Goal: Task Accomplishment & Management: Manage account settings

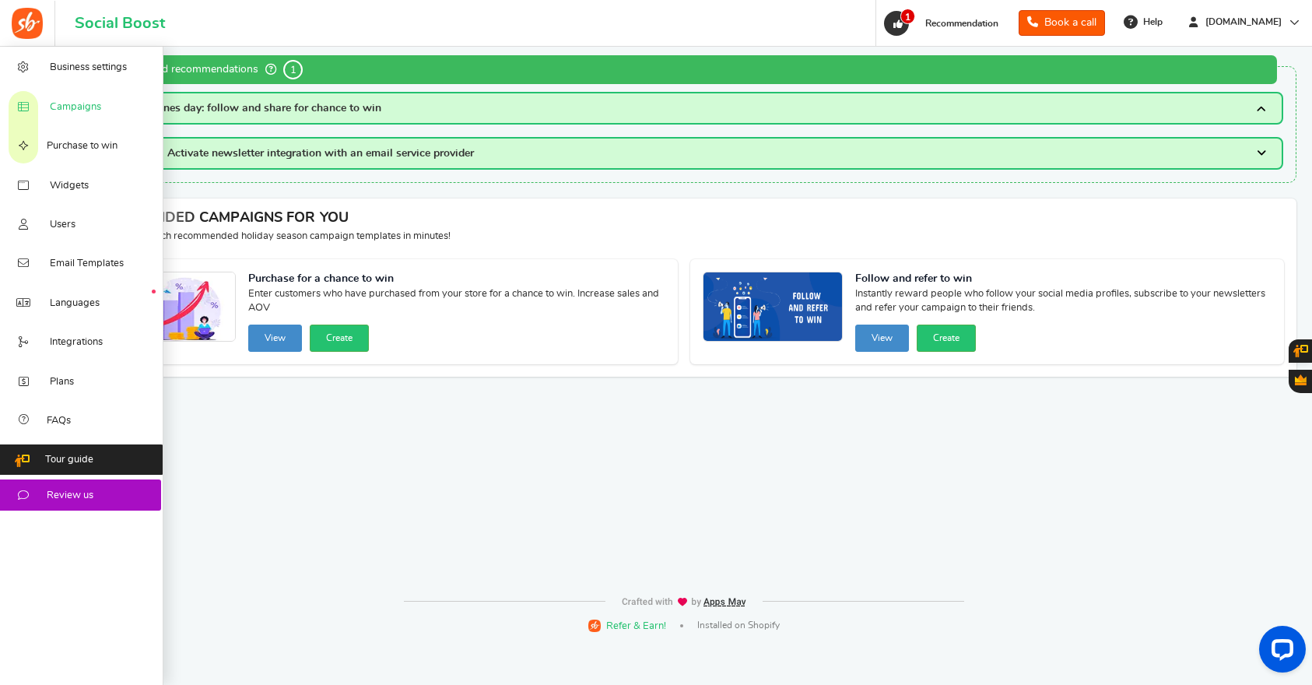
click at [75, 108] on span "Campaigns" at bounding box center [75, 107] width 51 height 14
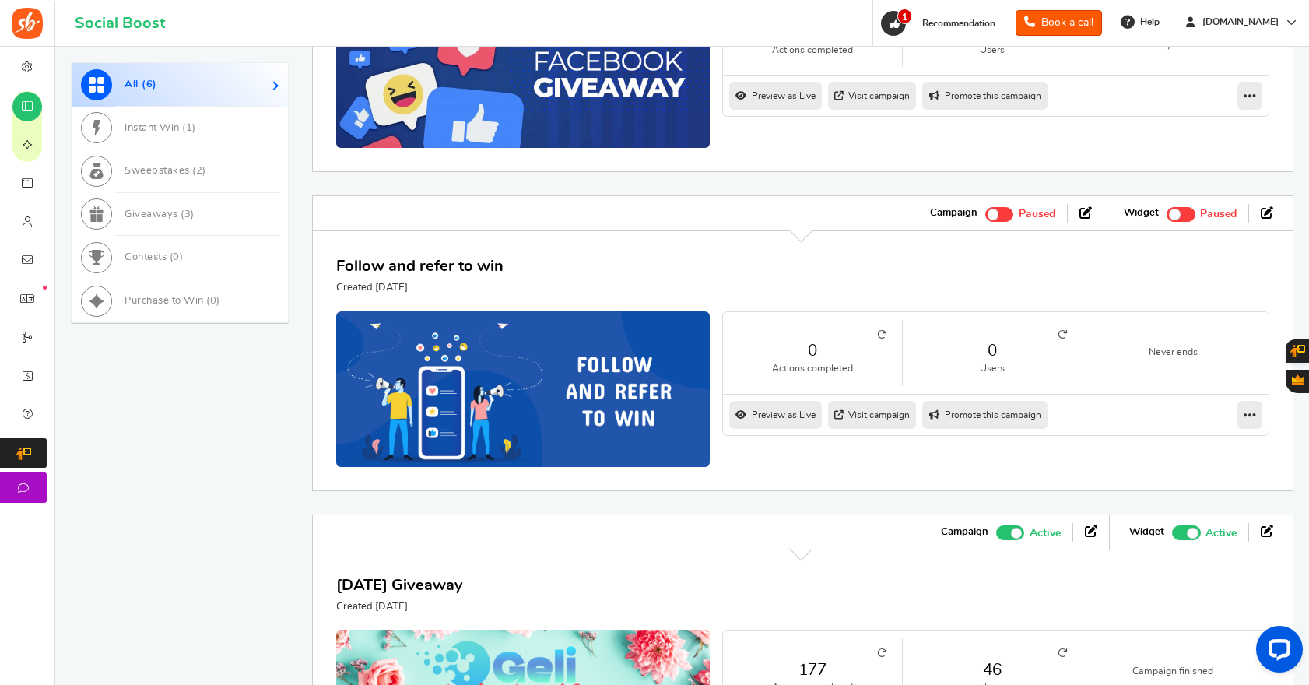
scroll to position [1103, 0]
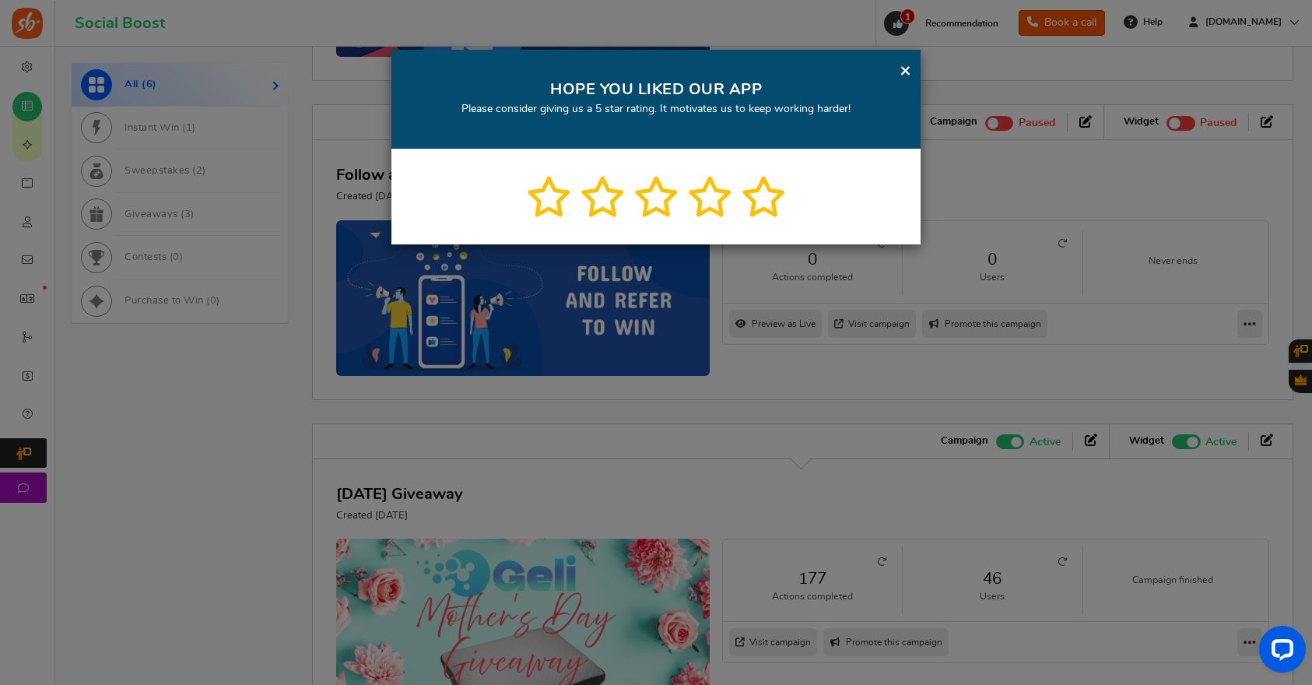
click at [1022, 472] on div "× HOPE YOU LIKED OUR APP Please consider giving us a 5 star rating. It motivate…" at bounding box center [656, 342] width 1312 height 685
click at [900, 62] on link "×" at bounding box center [905, 70] width 12 height 19
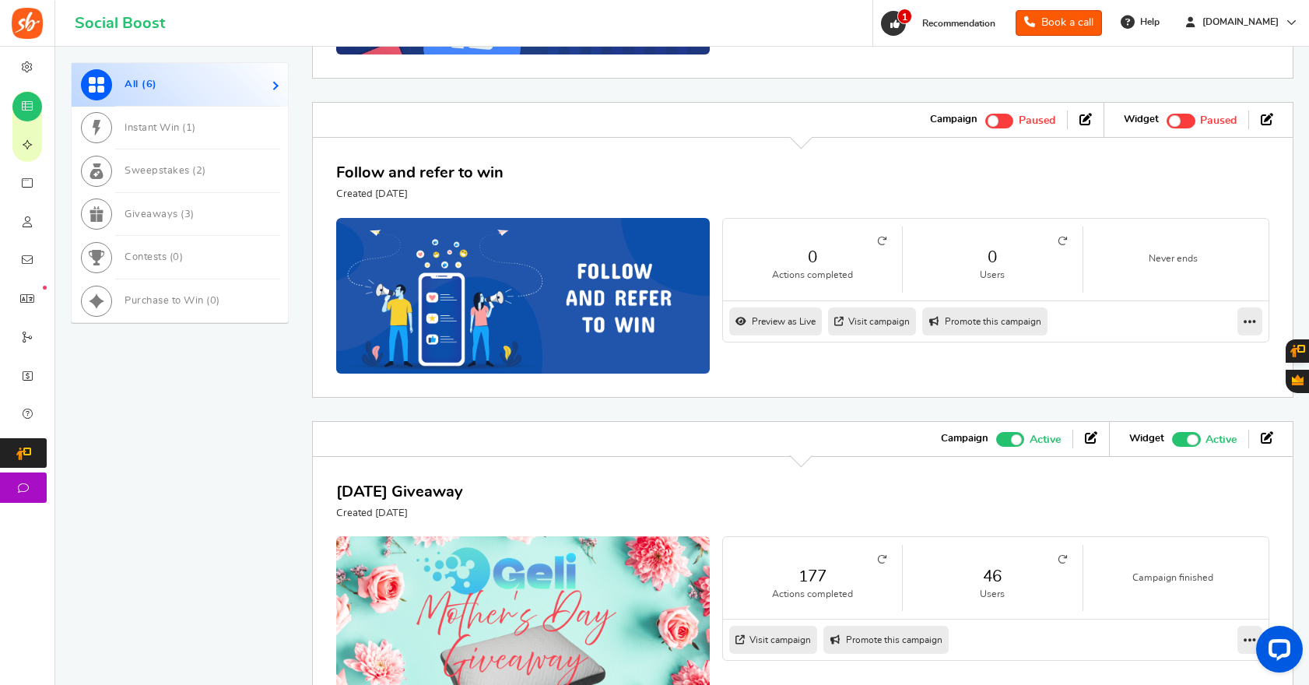
scroll to position [1106, 0]
click at [1016, 444] on span at bounding box center [1016, 438] width 11 height 11
click at [996, 442] on input "Active Paused" at bounding box center [996, 437] width 0 height 10
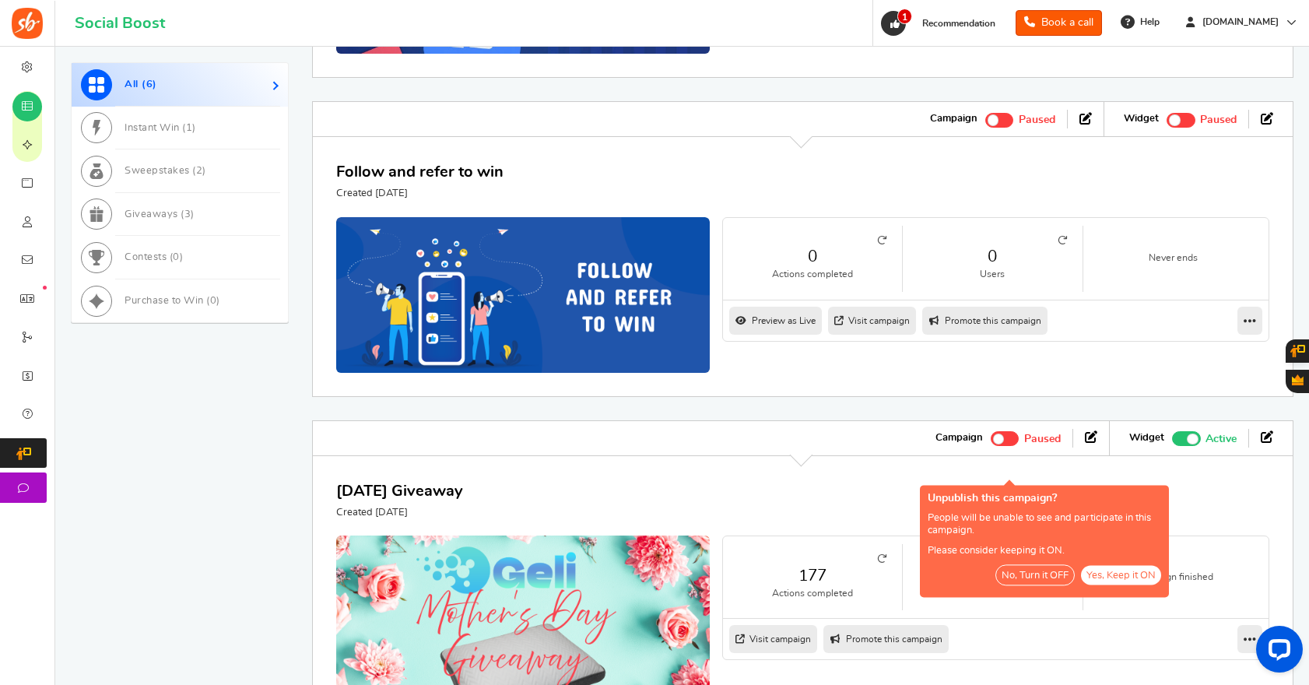
click at [1194, 444] on span at bounding box center [1192, 438] width 11 height 11
click at [1172, 442] on input "Recommended: TURN ON Active Paused" at bounding box center [1172, 437] width 0 height 10
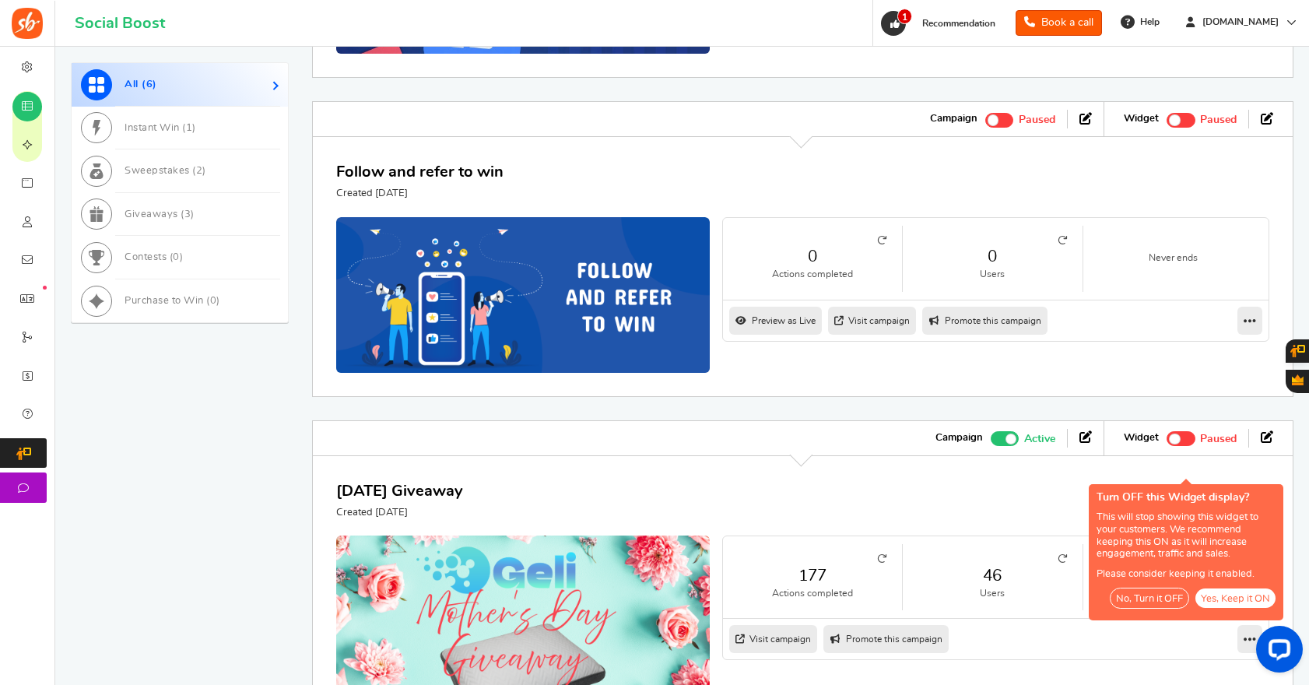
click at [1169, 598] on button "No, Turn it OFF" at bounding box center [1149, 597] width 79 height 21
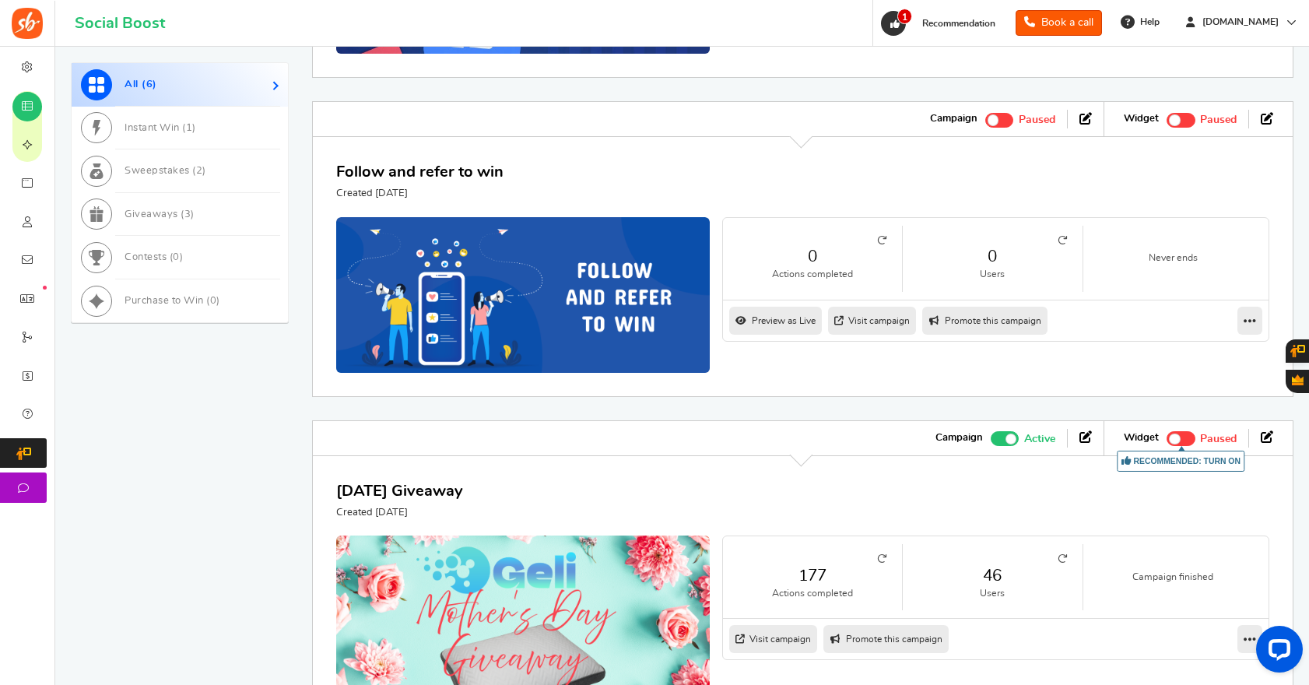
click at [1004, 446] on span at bounding box center [1005, 438] width 29 height 15
click at [991, 442] on input "Active Paused" at bounding box center [991, 437] width 0 height 10
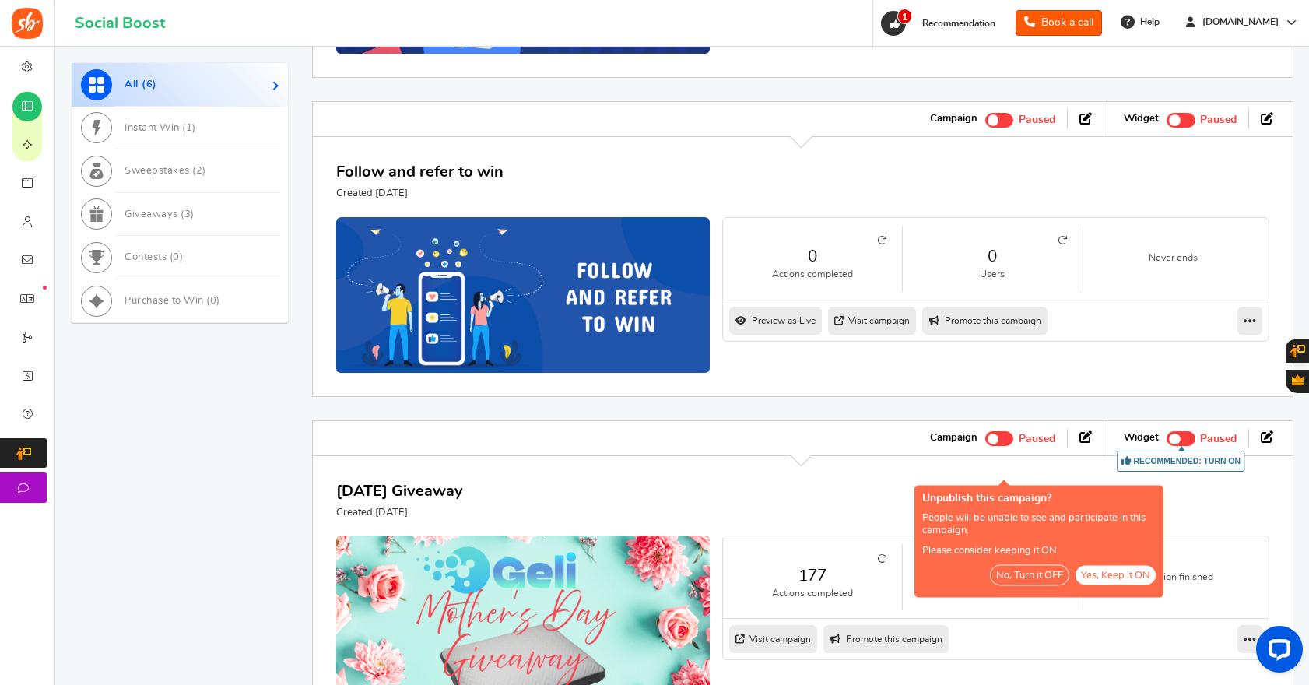
click at [1023, 571] on button "No, Turn it OFF" at bounding box center [1029, 575] width 79 height 21
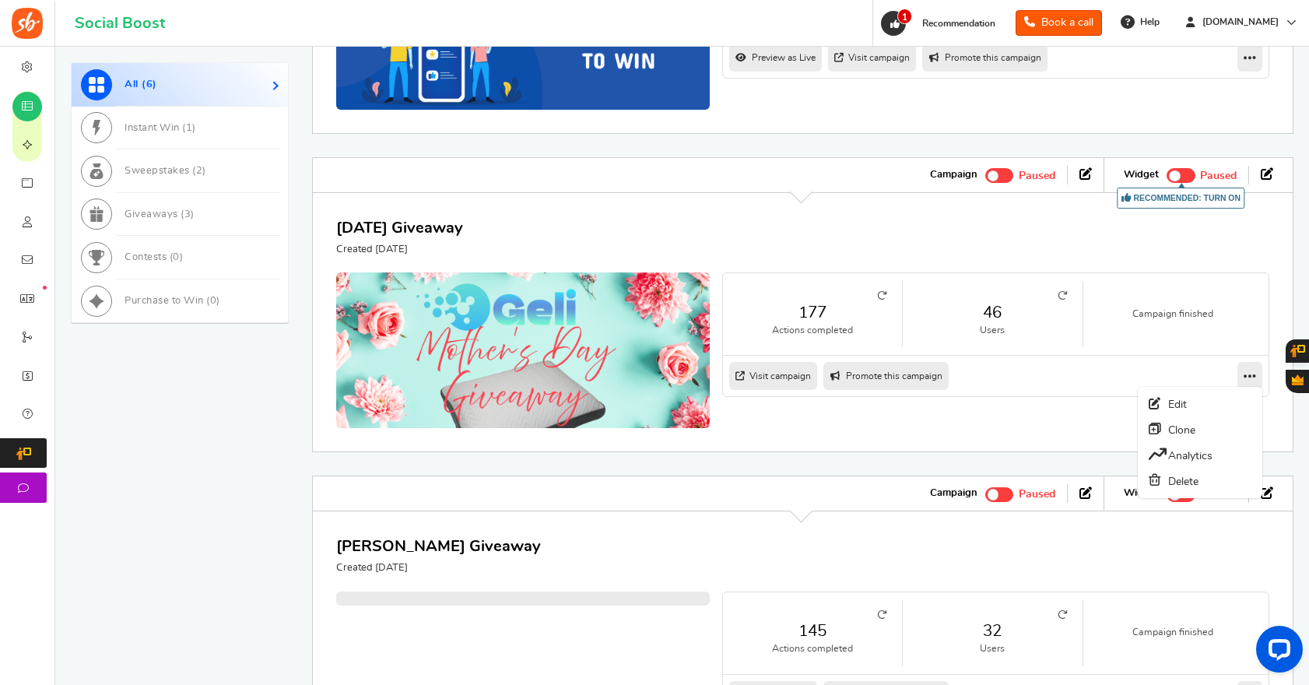
scroll to position [1373, 0]
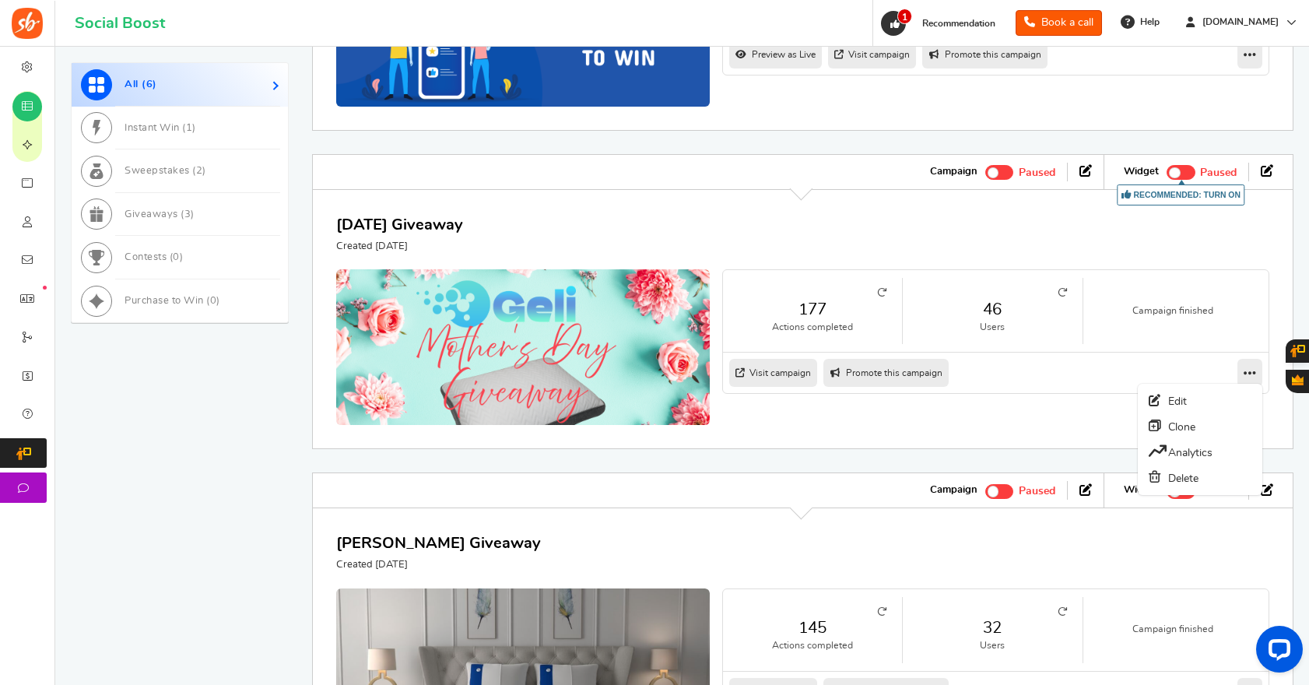
click at [1246, 380] on icon at bounding box center [1249, 373] width 12 height 14
click at [1082, 177] on icon at bounding box center [1085, 170] width 12 height 12
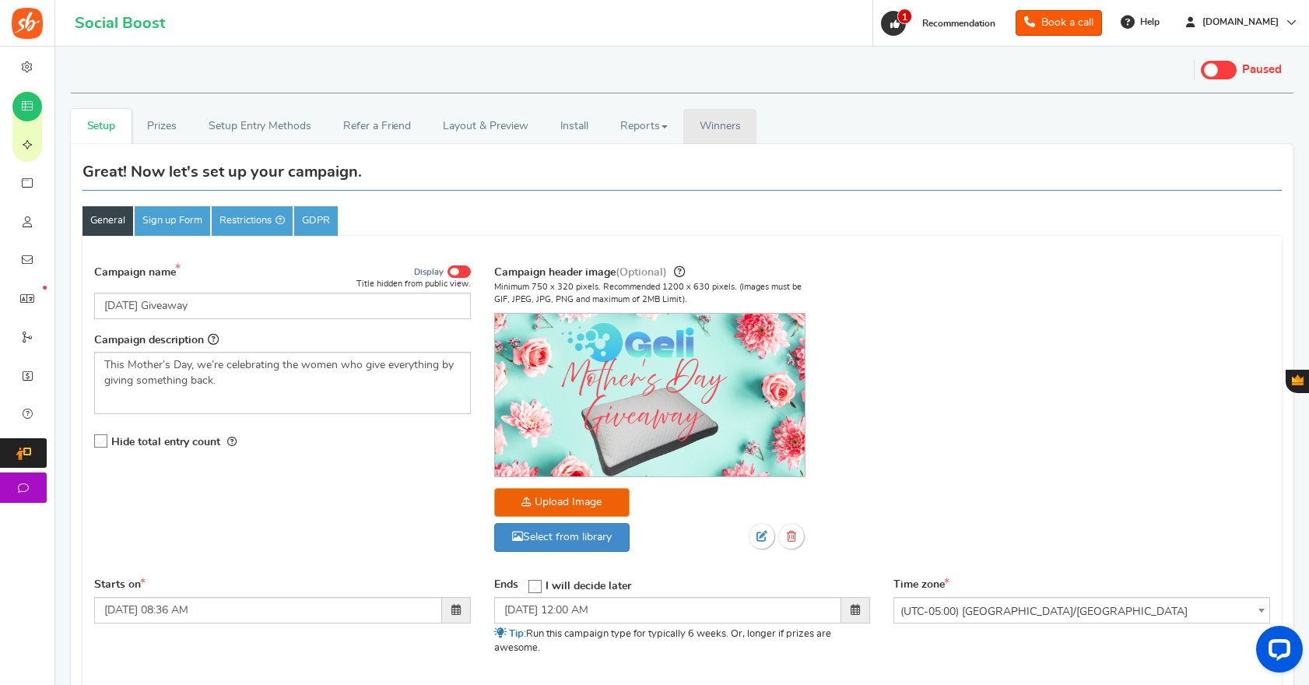
click at [721, 126] on span "Winners" at bounding box center [720, 126] width 41 height 11
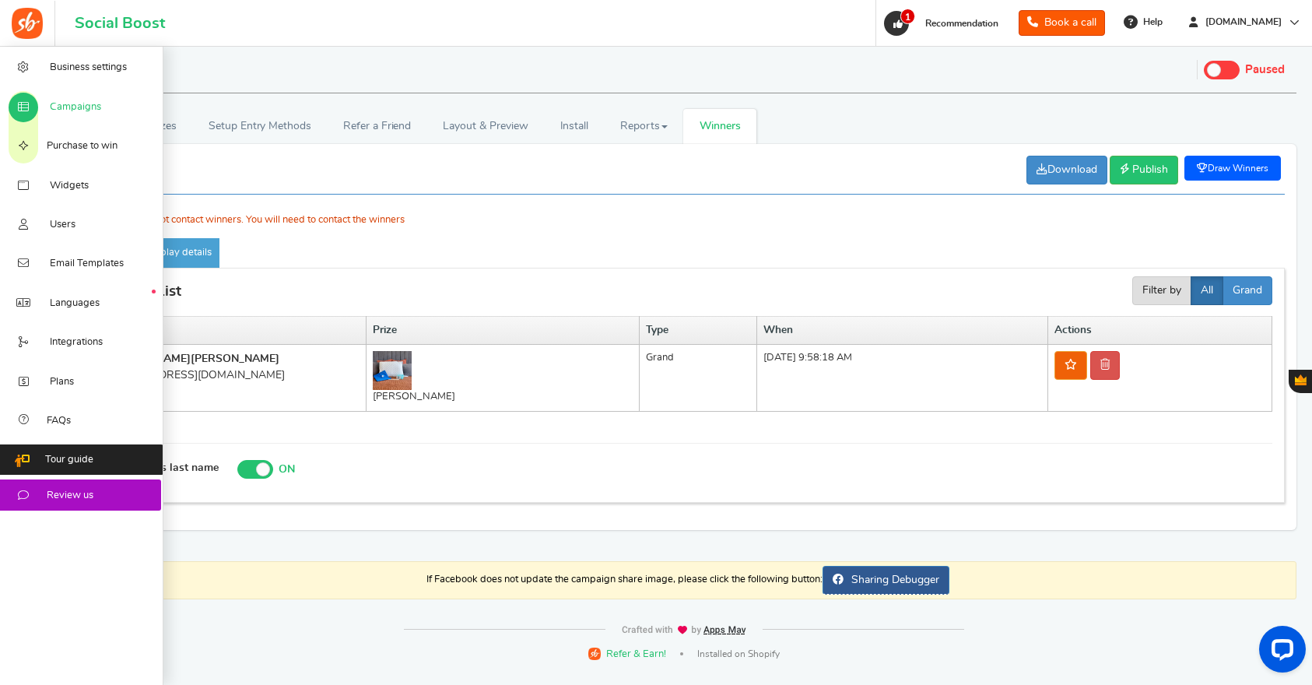
click at [80, 110] on span "Campaigns" at bounding box center [75, 107] width 51 height 14
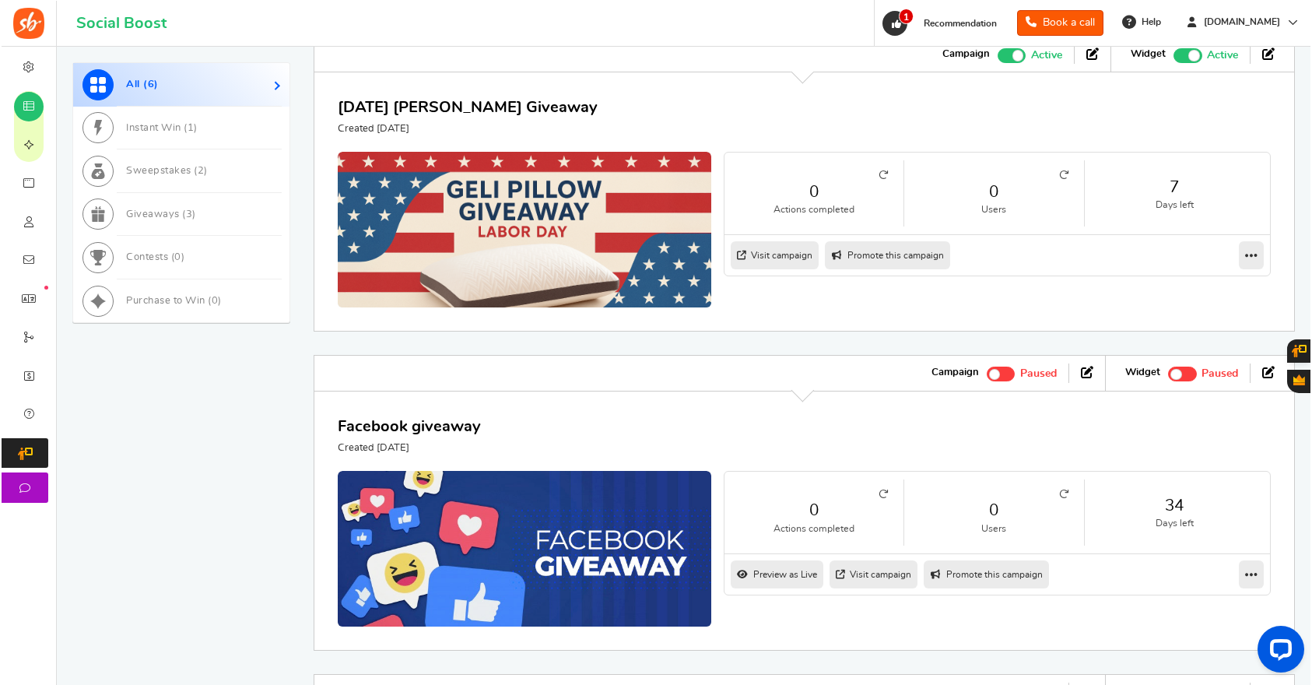
scroll to position [566, 0]
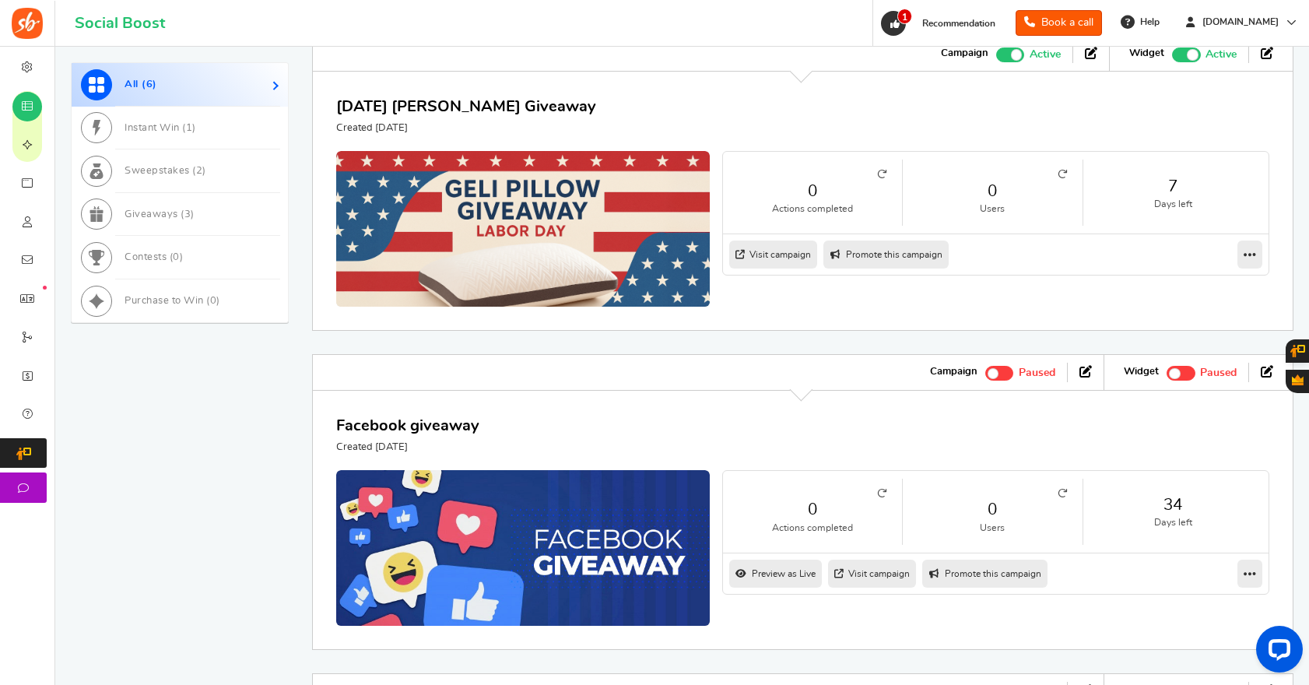
click at [869, 260] on link "Promote this campaign" at bounding box center [885, 254] width 125 height 28
type input "[URL][DOMAIN_NAME]"
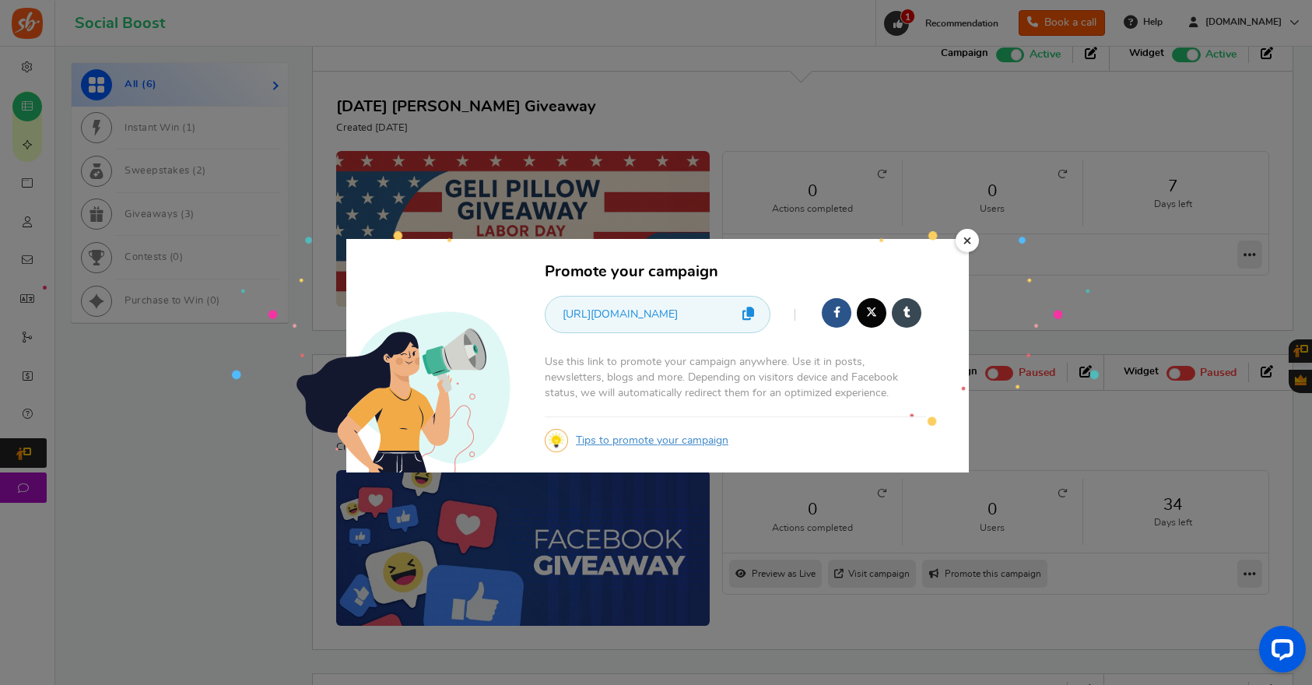
click at [749, 312] on icon at bounding box center [748, 313] width 12 height 13
